Goal: Transaction & Acquisition: Purchase product/service

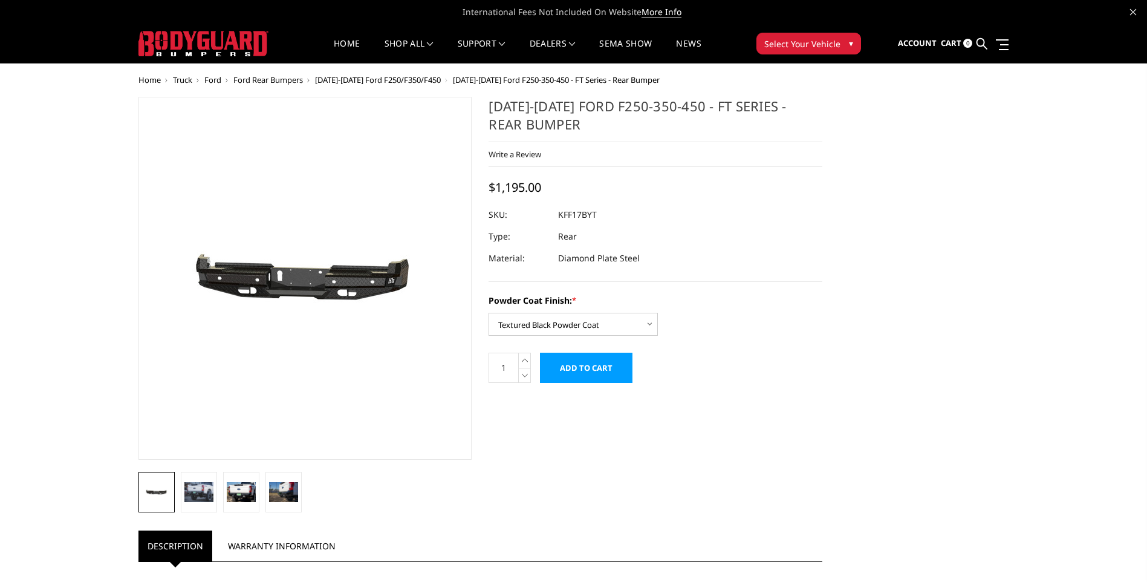
select select "3410"
click at [617, 371] on input "Add to Cart" at bounding box center [586, 368] width 93 height 30
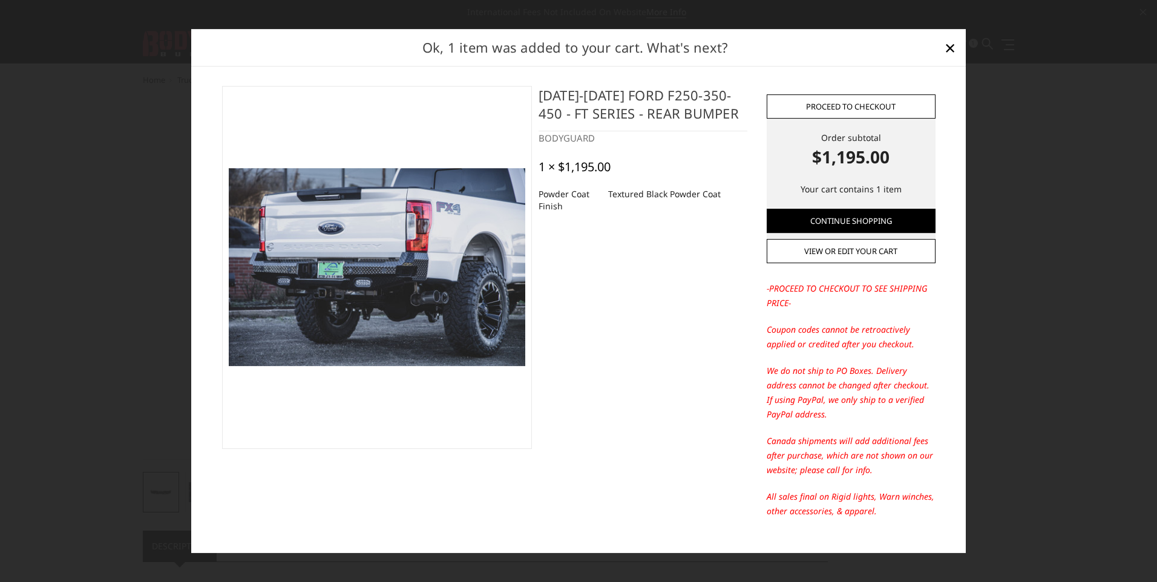
click at [867, 100] on link "Proceed to checkout" at bounding box center [850, 106] width 169 height 24
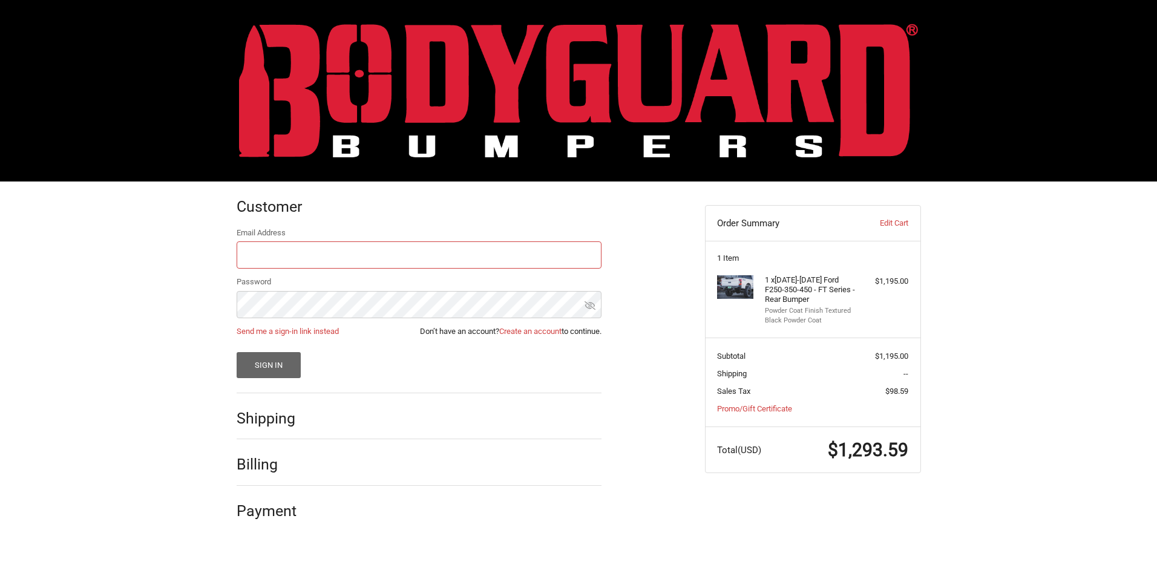
type input "[EMAIL_ADDRESS][DOMAIN_NAME]"
click at [272, 361] on button "Sign In" at bounding box center [269, 365] width 65 height 26
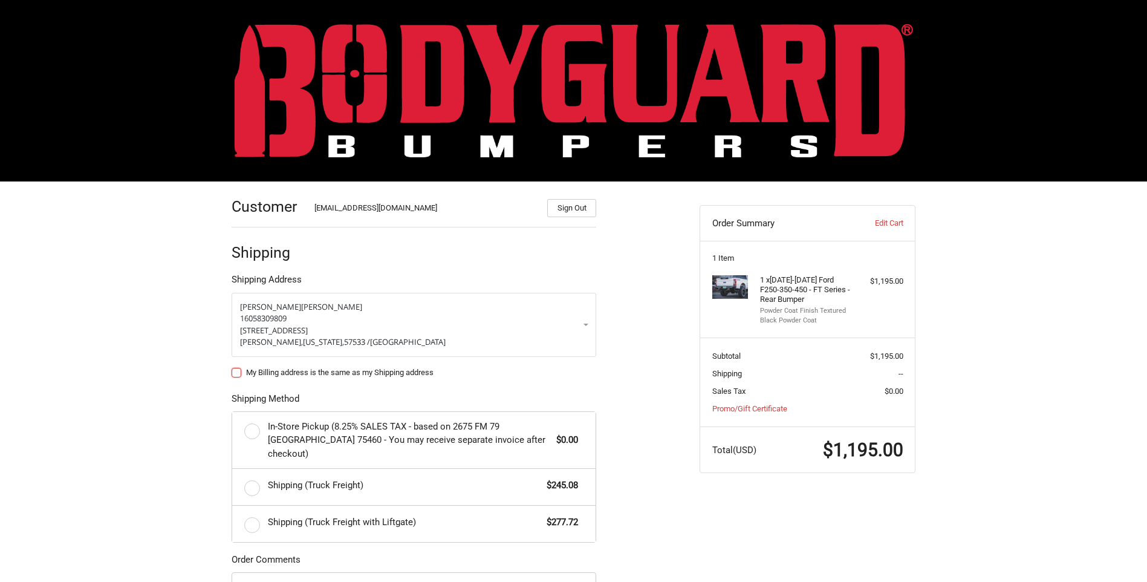
scroll to position [80, 0]
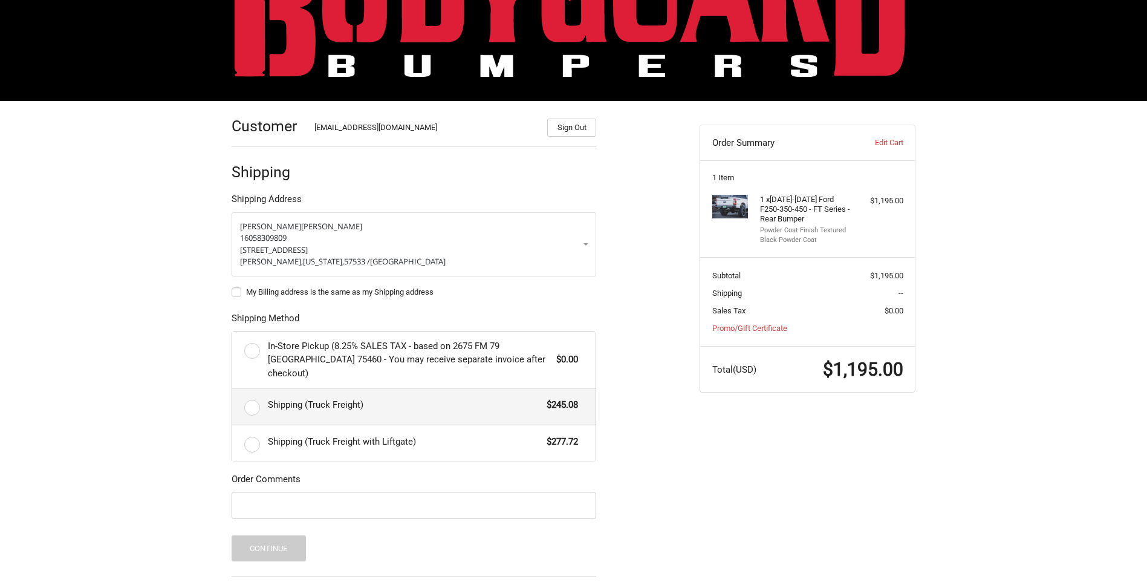
click at [247, 388] on label "Shipping (Truck Freight) $245.08" at bounding box center [414, 406] width 364 height 36
click at [233, 388] on input "Shipping (Truck Freight) $245.08" at bounding box center [232, 388] width 1 height 1
radio input "true"
click at [887, 146] on link "Edit Cart" at bounding box center [873, 143] width 60 height 12
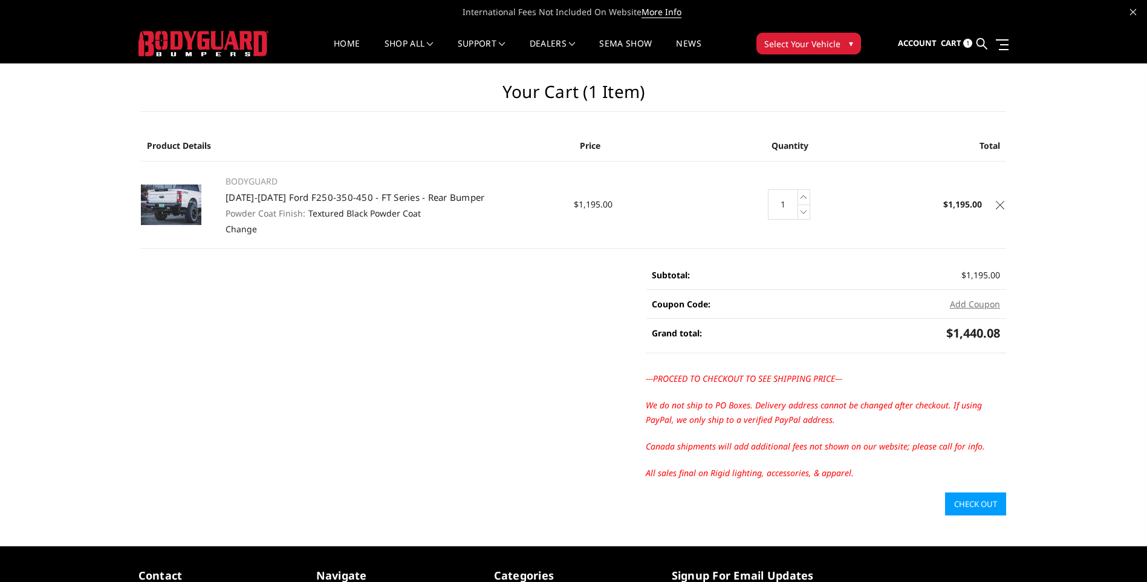
click at [999, 206] on icon at bounding box center [1000, 205] width 8 height 8
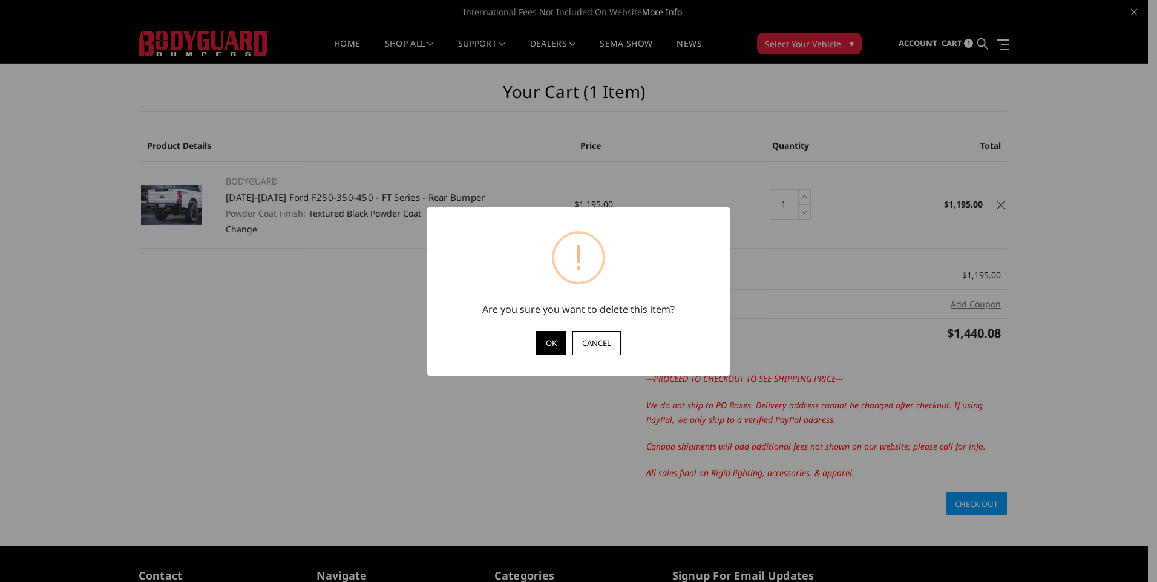
click at [541, 343] on button "OK" at bounding box center [551, 343] width 30 height 24
